Goal: Information Seeking & Learning: Learn about a topic

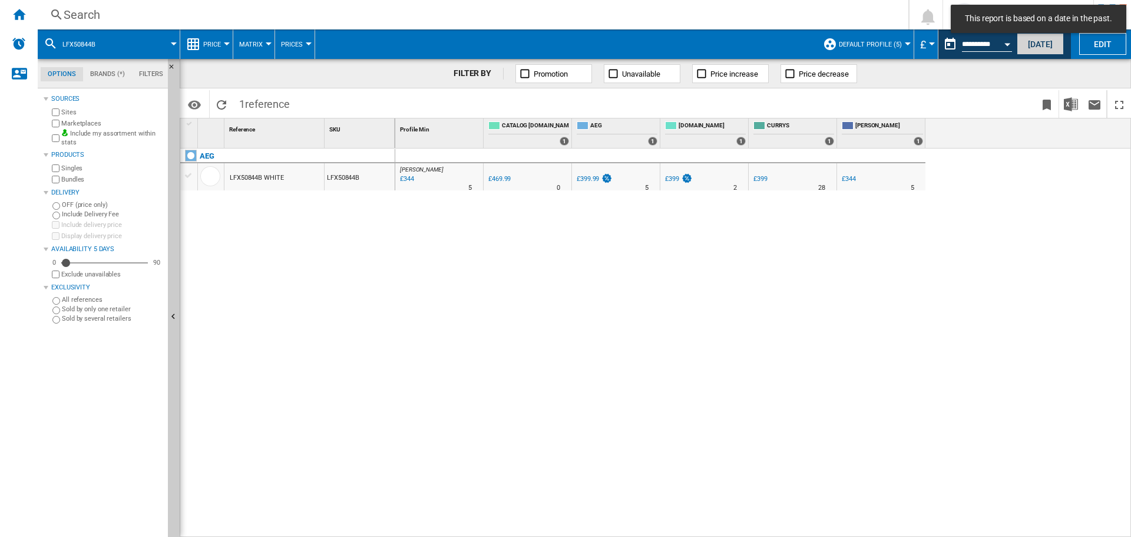
click at [1031, 39] on button "[DATE]" at bounding box center [1040, 44] width 47 height 22
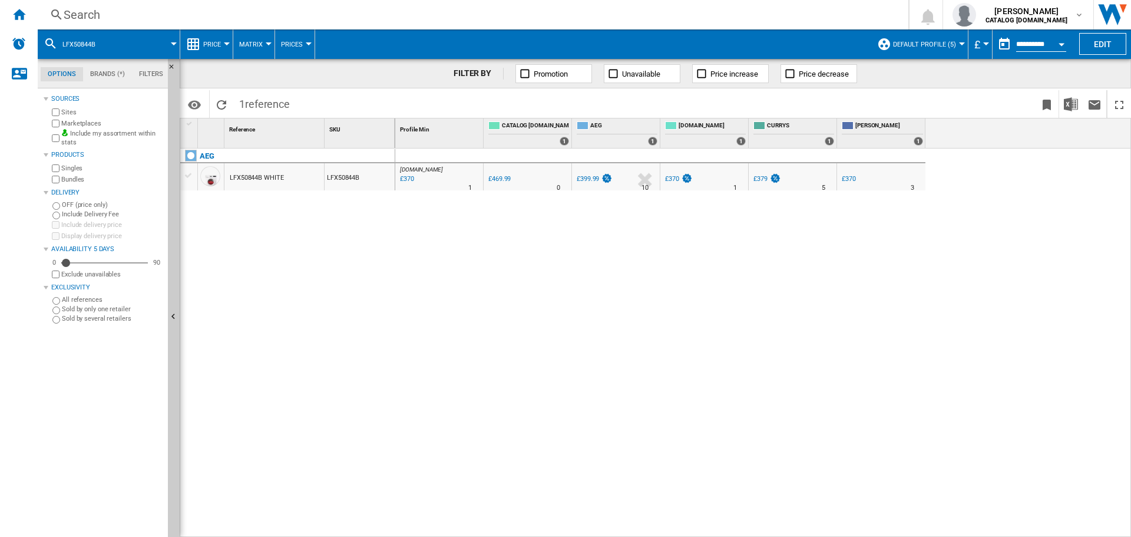
click at [86, 11] on div "Search" at bounding box center [471, 14] width 814 height 16
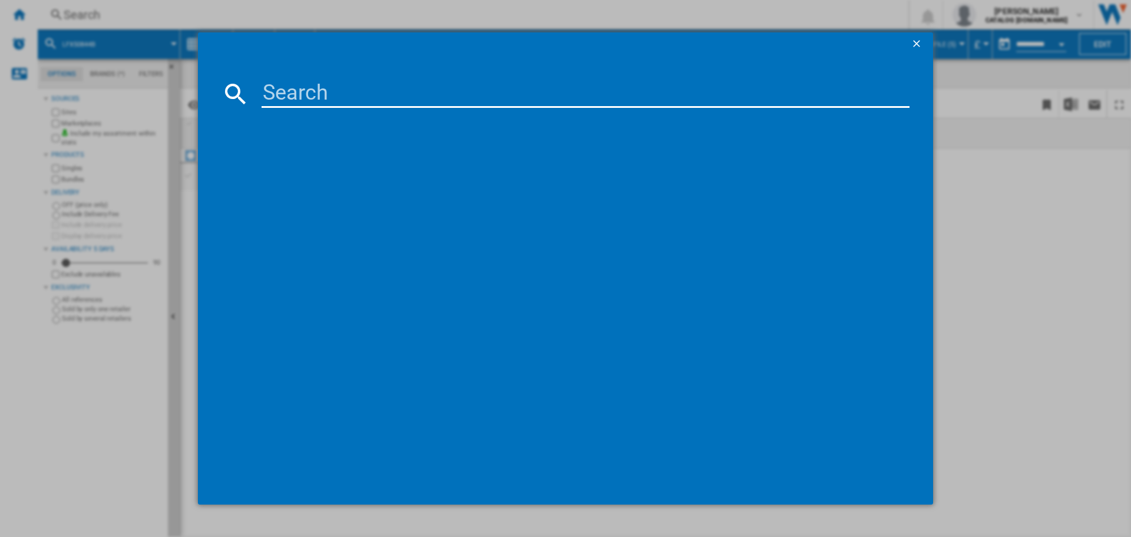
click at [326, 94] on input at bounding box center [586, 94] width 648 height 28
paste input "WNG254R1GB"
type input "WNG254R1GB"
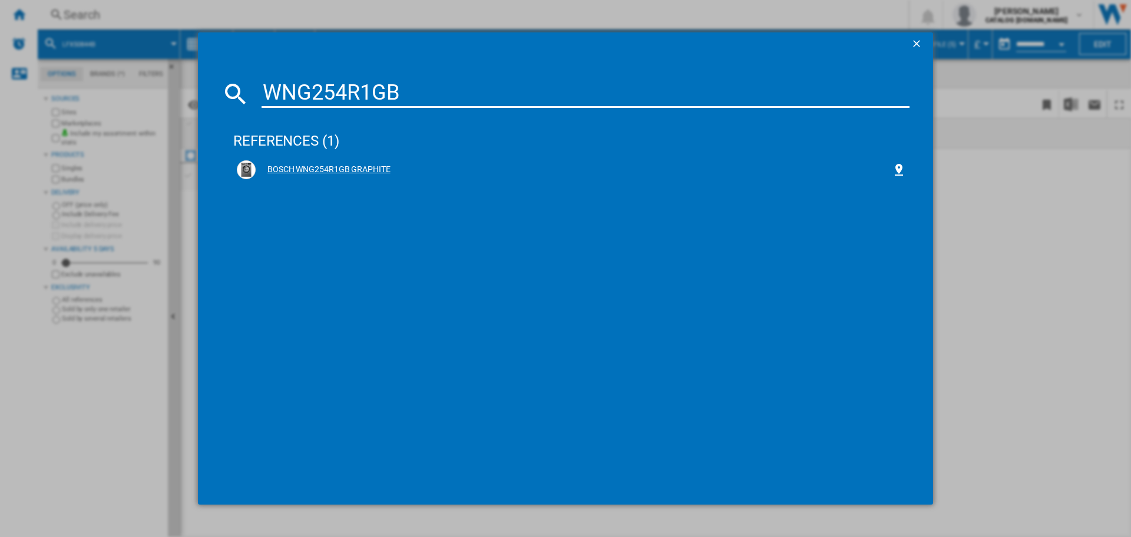
click at [349, 174] on div "BOSCH WNG254R1GB GRAPHITE" at bounding box center [574, 170] width 636 height 12
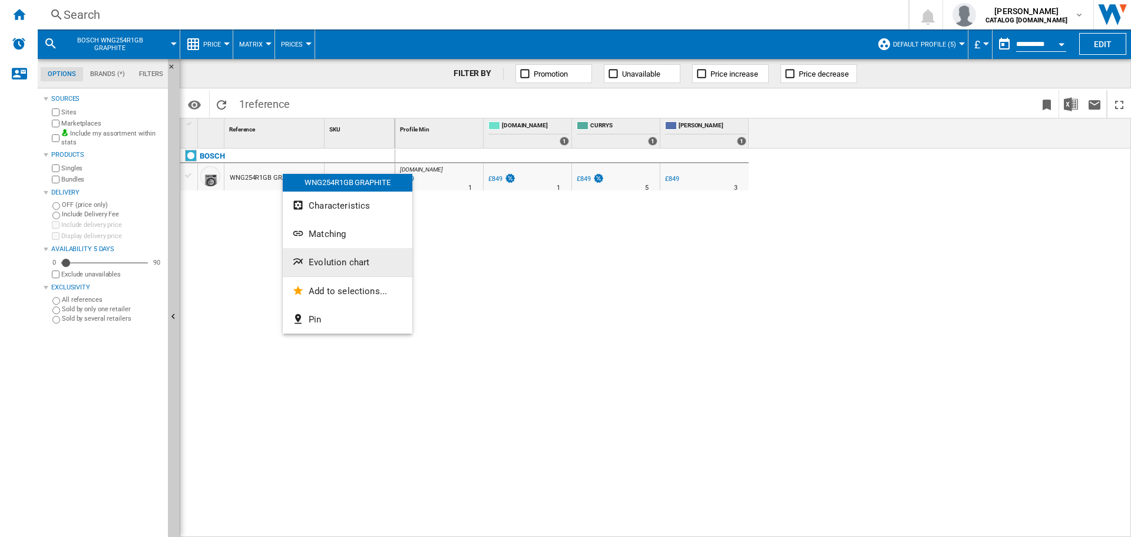
click at [361, 260] on span "Evolution chart" at bounding box center [339, 262] width 61 height 11
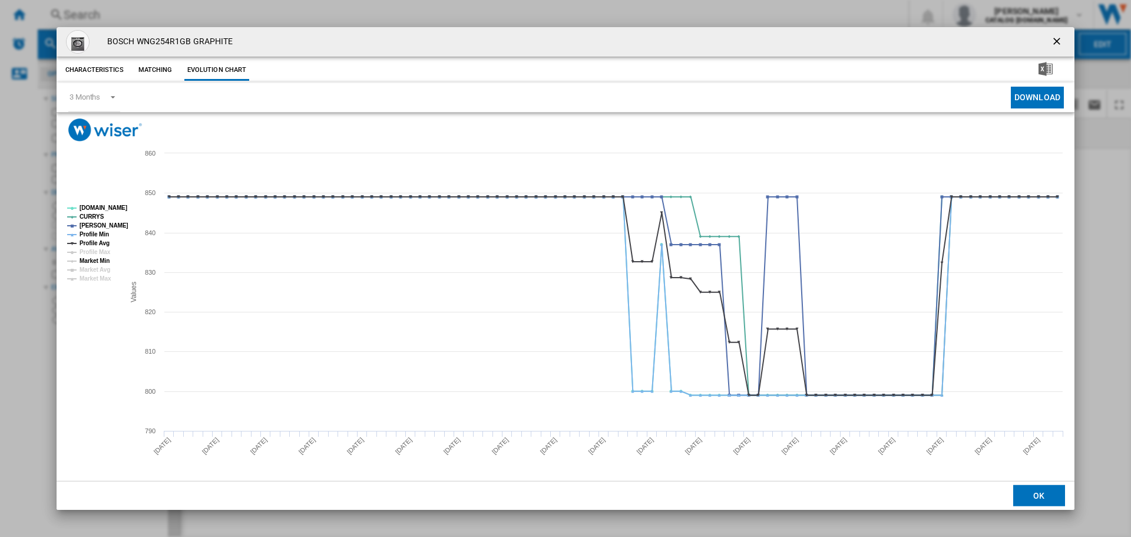
click at [98, 259] on tspan "Market Min" at bounding box center [95, 260] width 30 height 6
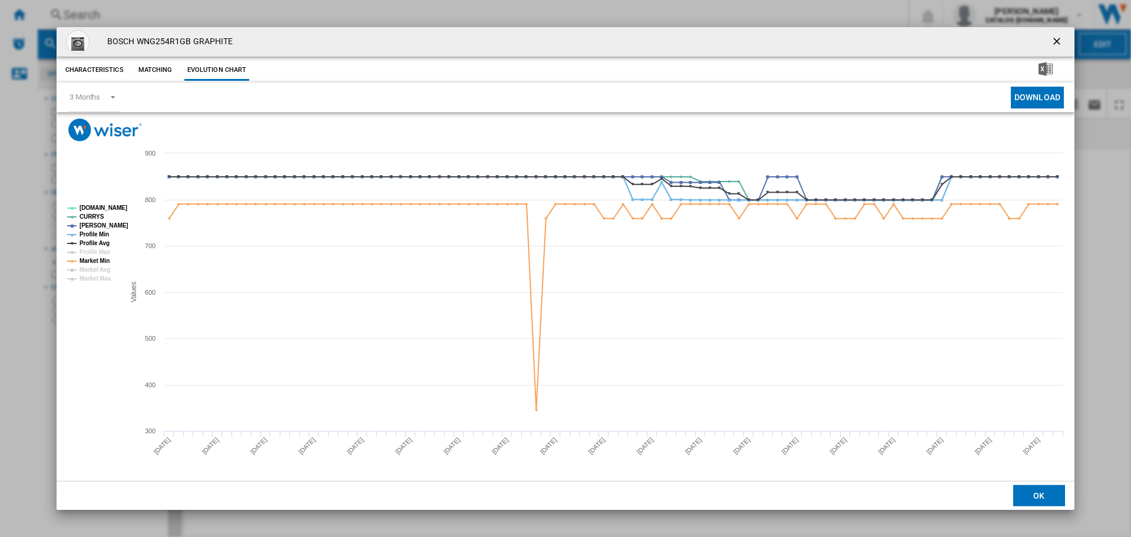
click at [1055, 41] on ng-md-icon "getI18NText('BUTTONS.CLOSE_DIALOG')" at bounding box center [1058, 42] width 14 height 14
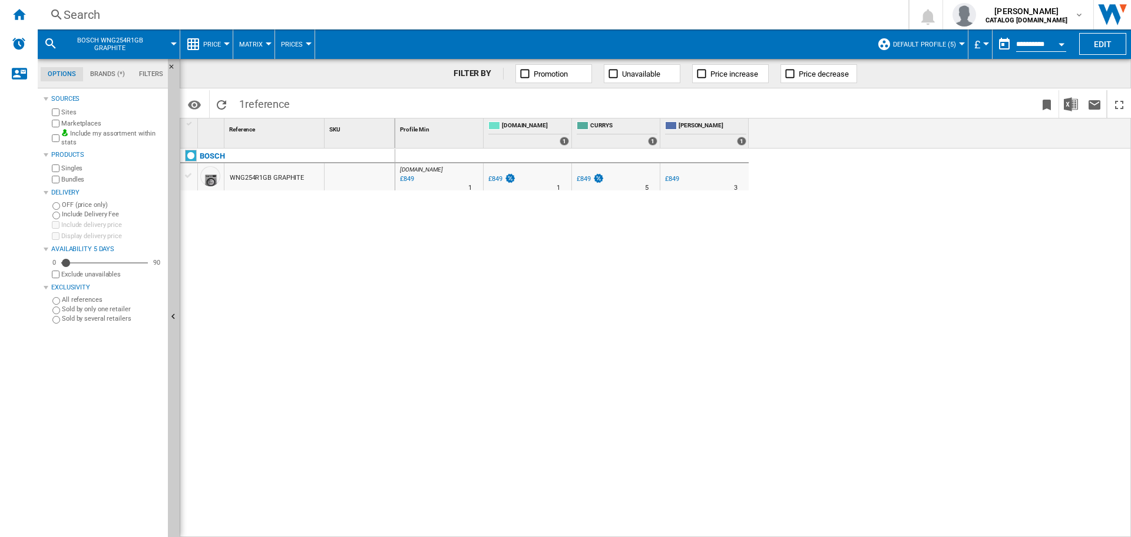
click at [211, 12] on div "Search" at bounding box center [471, 14] width 814 height 16
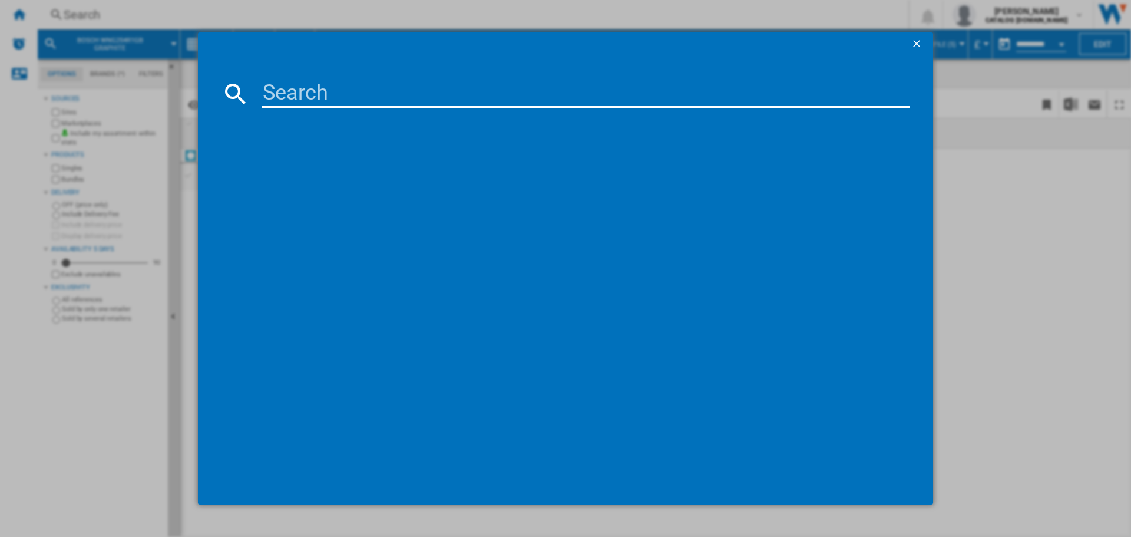
click at [328, 90] on input at bounding box center [586, 94] width 648 height 28
type input "WNC254ARGB"
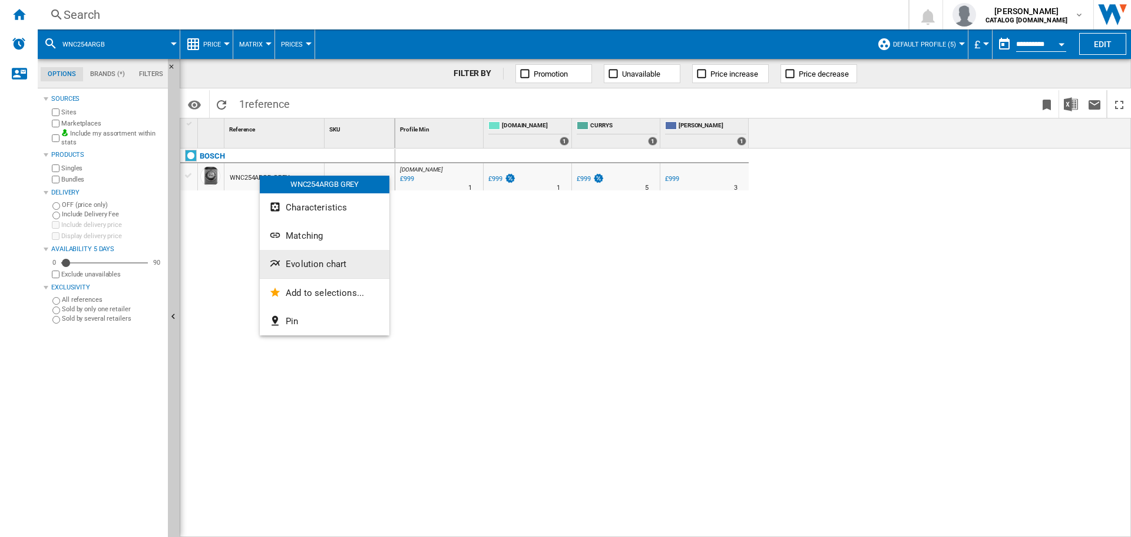
click at [344, 266] on span "Evolution chart" at bounding box center [316, 264] width 61 height 11
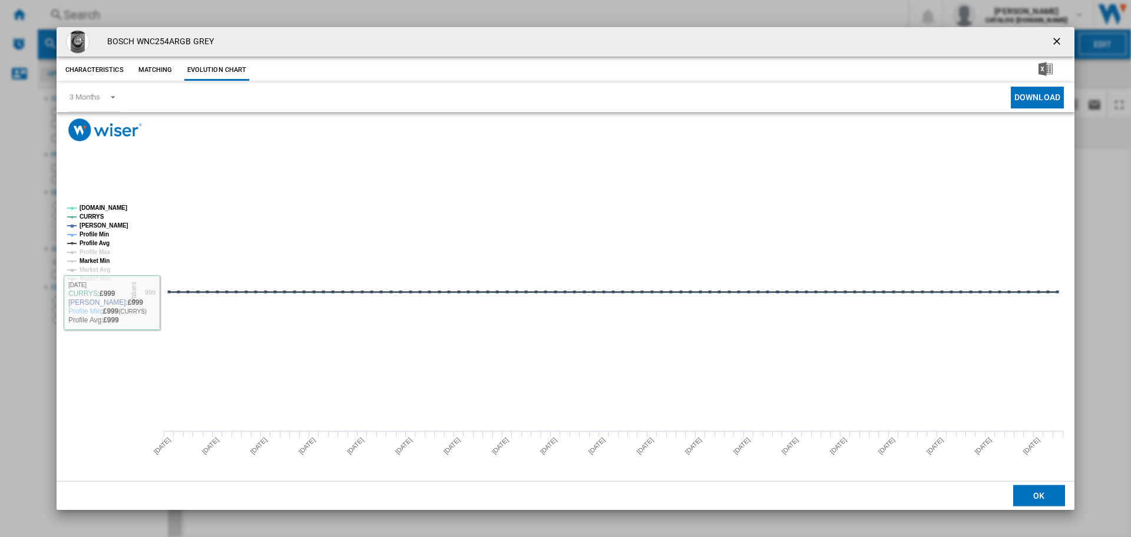
click at [94, 260] on tspan "Market Min" at bounding box center [95, 260] width 30 height 6
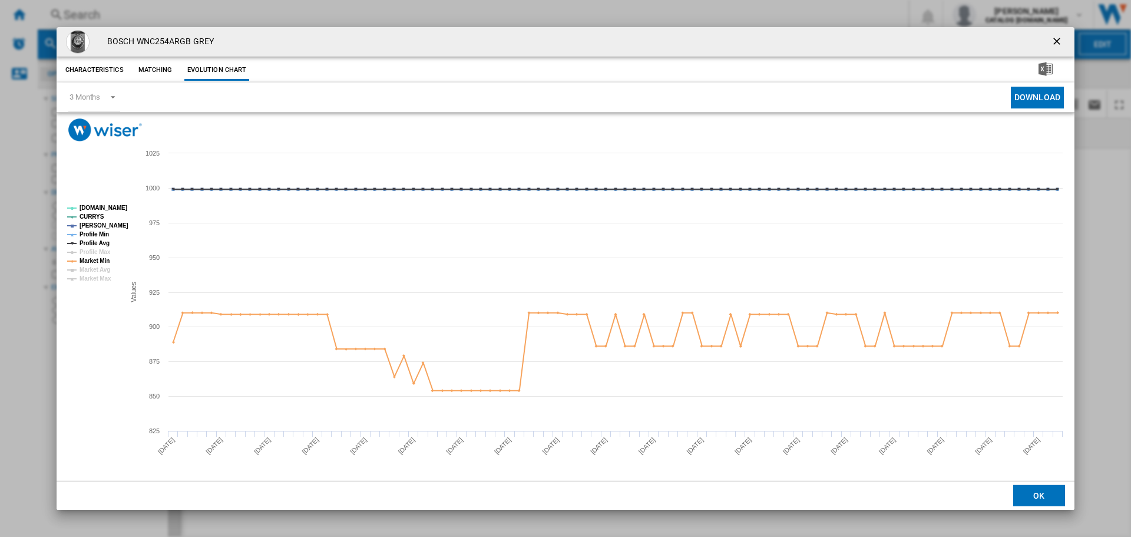
click at [1056, 42] on ng-md-icon "getI18NText('BUTTONS.CLOSE_DIALOG')" at bounding box center [1058, 42] width 14 height 14
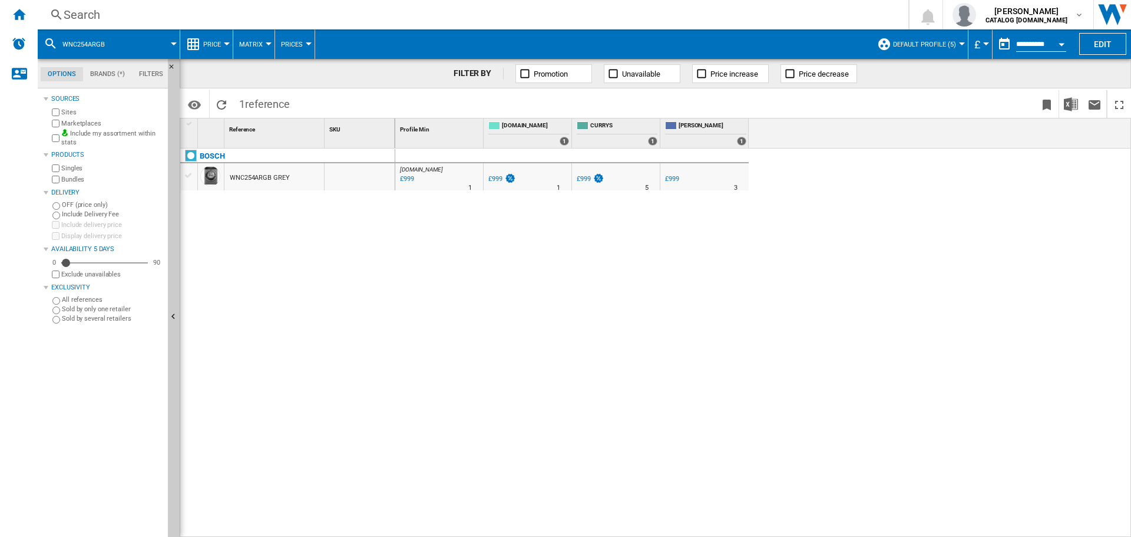
click at [139, 13] on div "Search" at bounding box center [471, 14] width 814 height 16
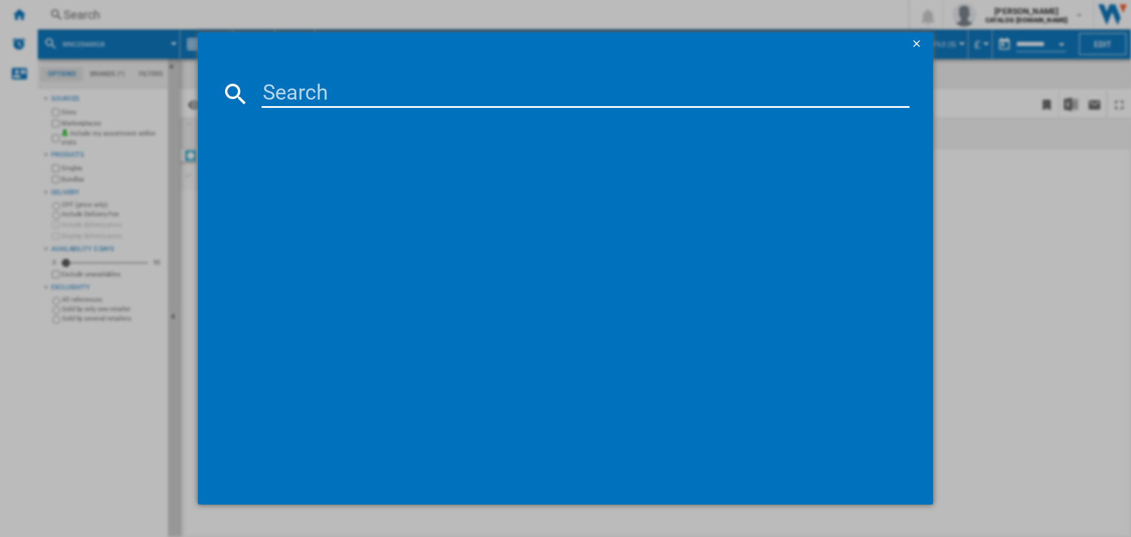
click at [316, 88] on input at bounding box center [586, 94] width 648 height 28
type input "WD90DG5B15BB"
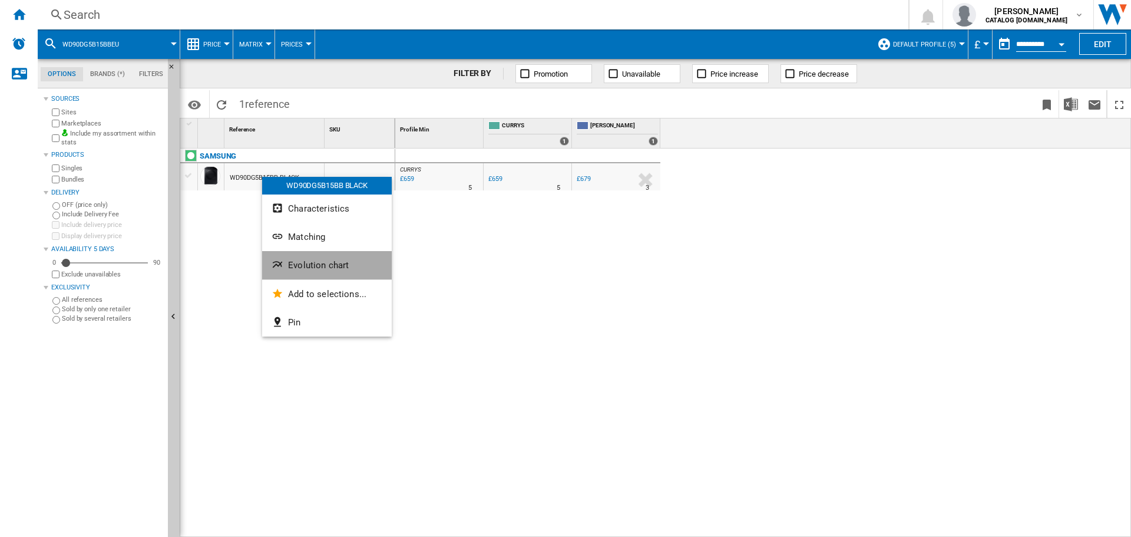
click at [345, 263] on span "Evolution chart" at bounding box center [318, 265] width 61 height 11
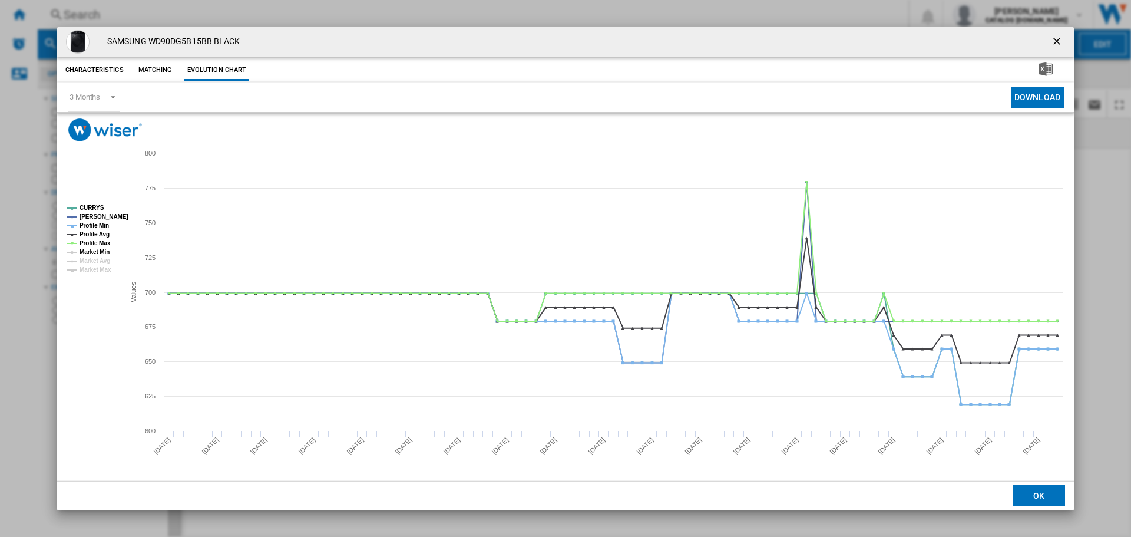
click at [92, 253] on tspan "Market Min" at bounding box center [95, 252] width 30 height 6
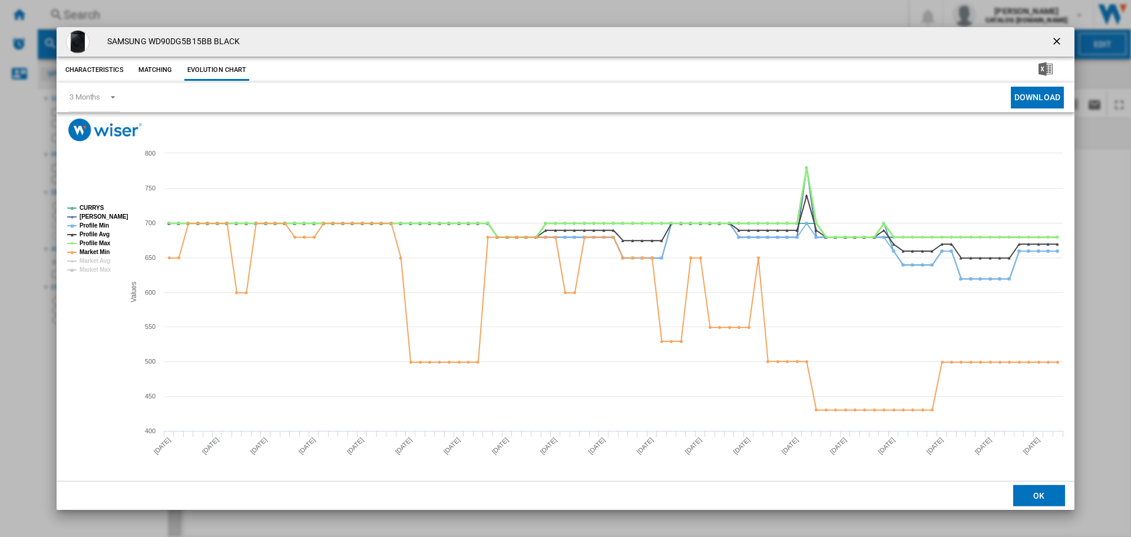
click at [86, 245] on tspan "Profile Max" at bounding box center [95, 243] width 31 height 6
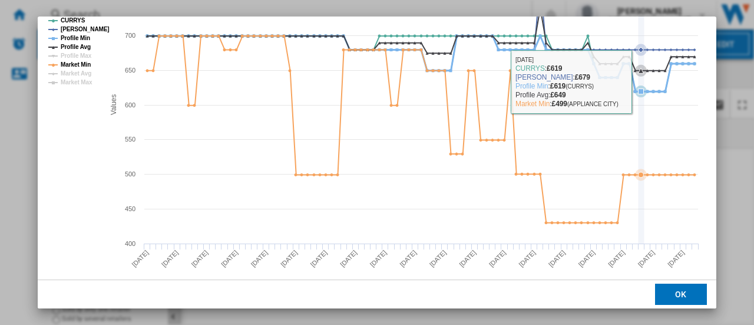
scroll to position [118, 0]
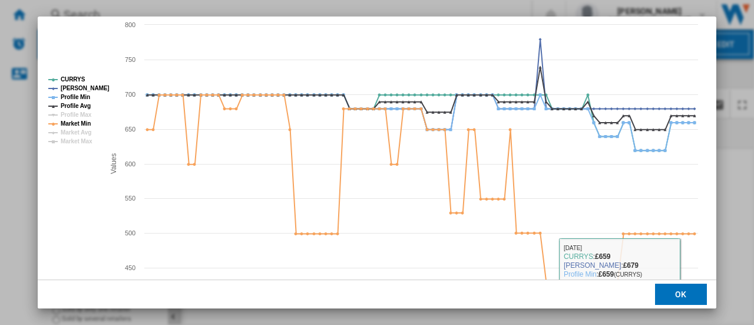
drag, startPoint x: 681, startPoint y: 293, endPoint x: 652, endPoint y: 274, distance: 34.7
click at [681, 293] on button "OK" at bounding box center [681, 293] width 52 height 21
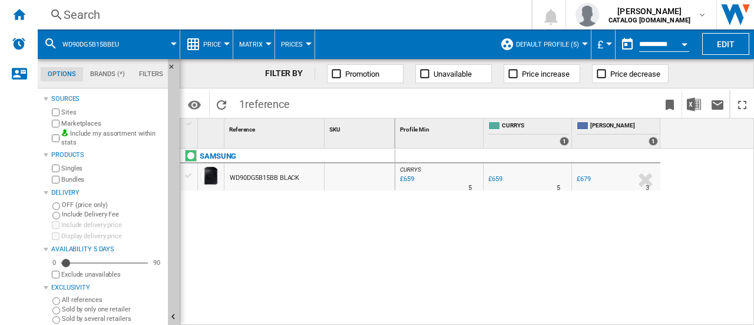
click at [103, 7] on div "Search" at bounding box center [282, 14] width 437 height 16
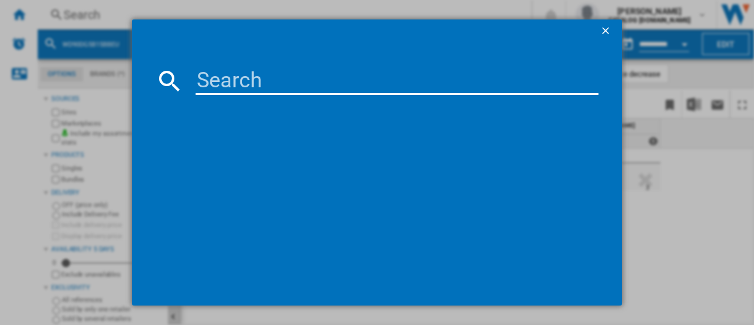
click at [220, 74] on input at bounding box center [397, 81] width 403 height 28
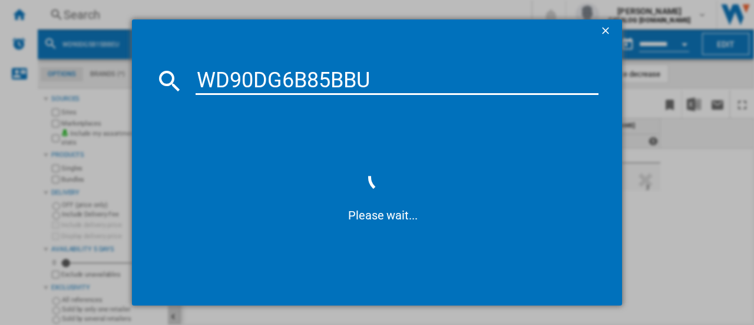
type input "WD90DG6B85BB"
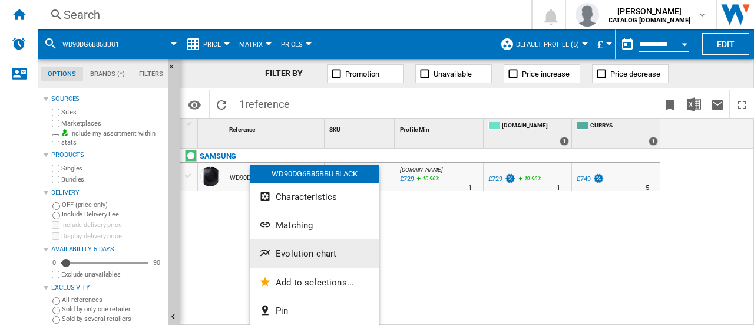
click at [331, 245] on button "Evolution chart" at bounding box center [315, 253] width 130 height 28
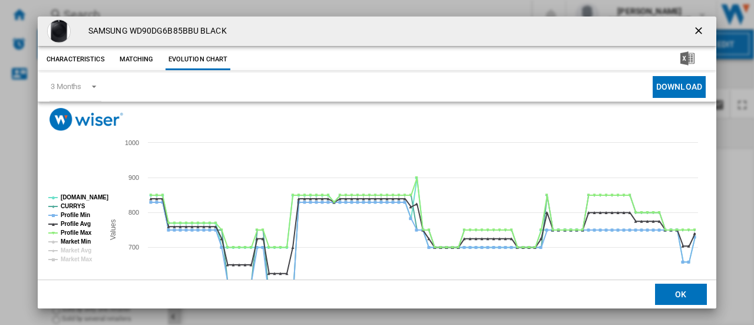
click at [82, 241] on tspan "Market Min" at bounding box center [76, 241] width 30 height 6
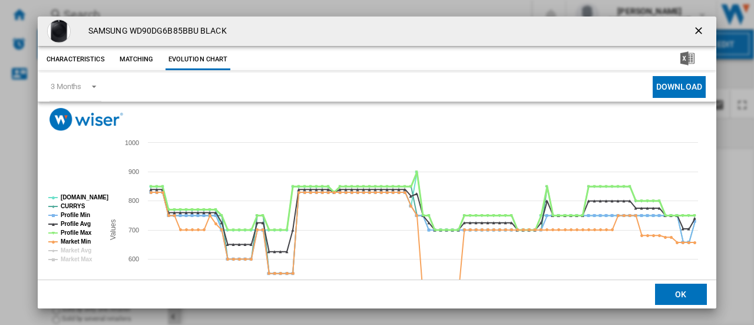
click at [76, 232] on tspan "Profile Max" at bounding box center [76, 232] width 31 height 6
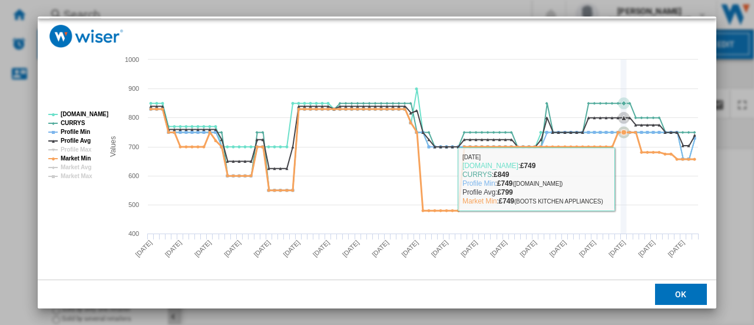
scroll to position [87, 0]
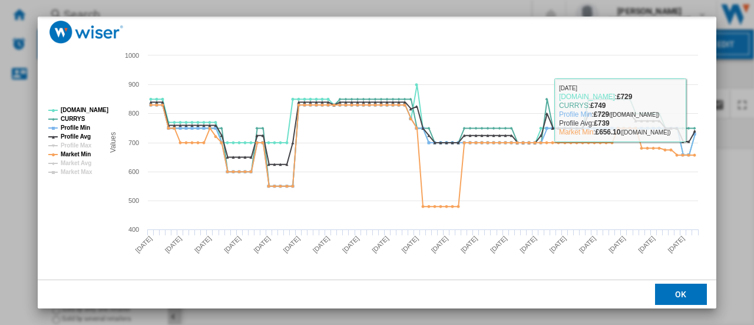
click at [688, 294] on button "OK" at bounding box center [681, 293] width 52 height 21
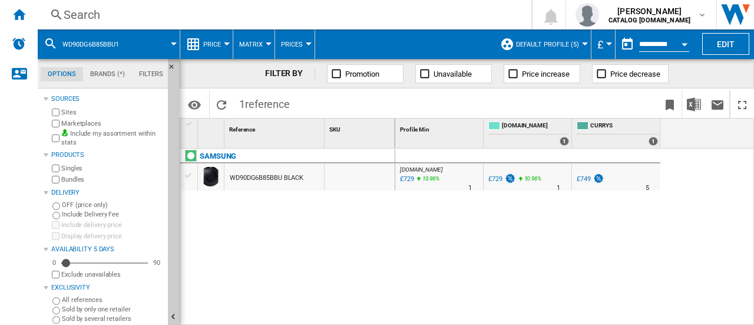
click at [118, 14] on div "Search" at bounding box center [282, 14] width 437 height 16
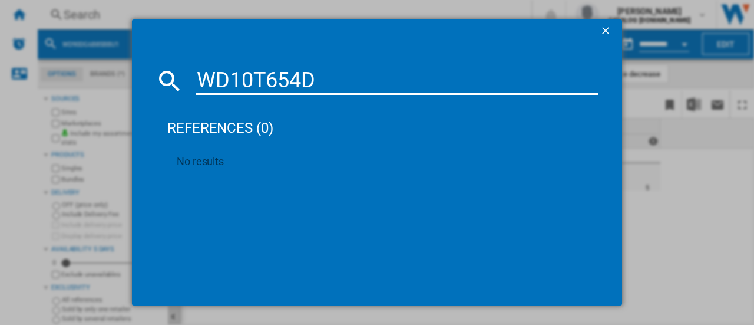
type input "WD10T654D"
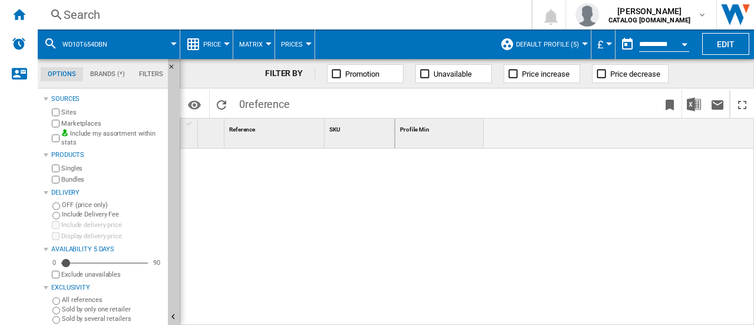
click at [156, 11] on div "Search" at bounding box center [282, 14] width 437 height 16
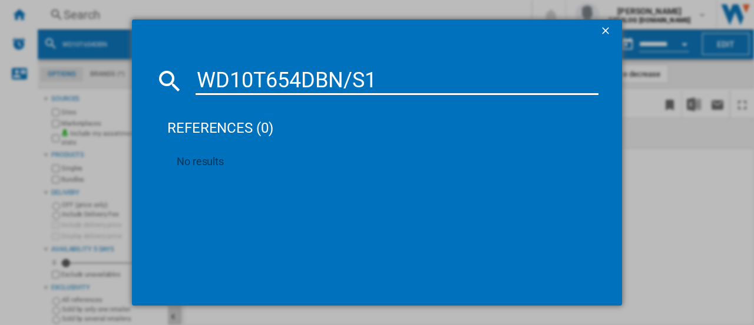
drag, startPoint x: 379, startPoint y: 73, endPoint x: 40, endPoint y: 48, distance: 340.2
click at [70, 54] on div "WD10T654DBN/S1 references (0) No results" at bounding box center [377, 162] width 754 height 325
paste input "1DG5B15BBEU"
type input "WD11DG5B15BBEU"
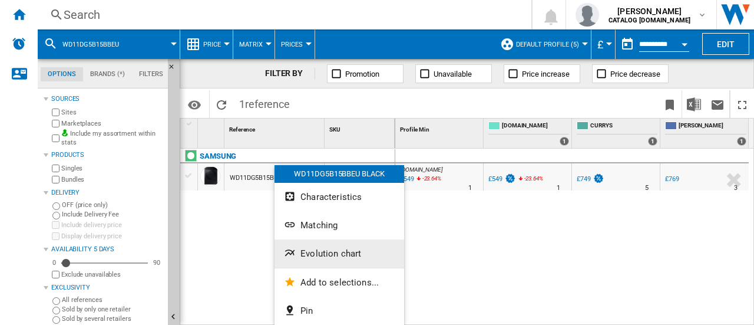
click at [336, 256] on span "Evolution chart" at bounding box center [330, 253] width 61 height 11
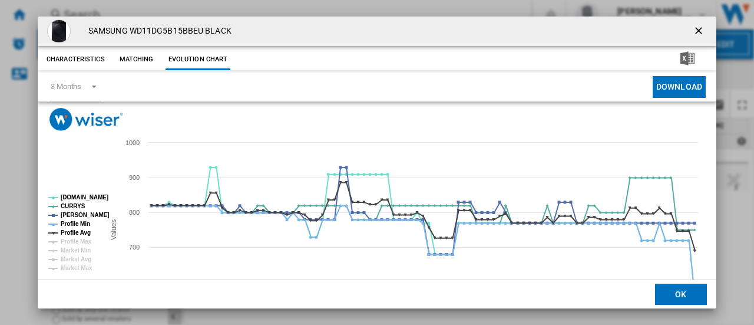
click at [58, 248] on rect "Product popup" at bounding box center [72, 233] width 56 height 86
click at [65, 250] on tspan "Market Min" at bounding box center [76, 250] width 30 height 6
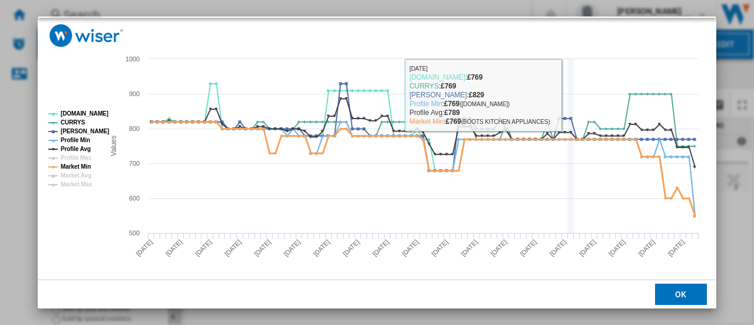
scroll to position [87, 0]
